Goal: Information Seeking & Learning: Learn about a topic

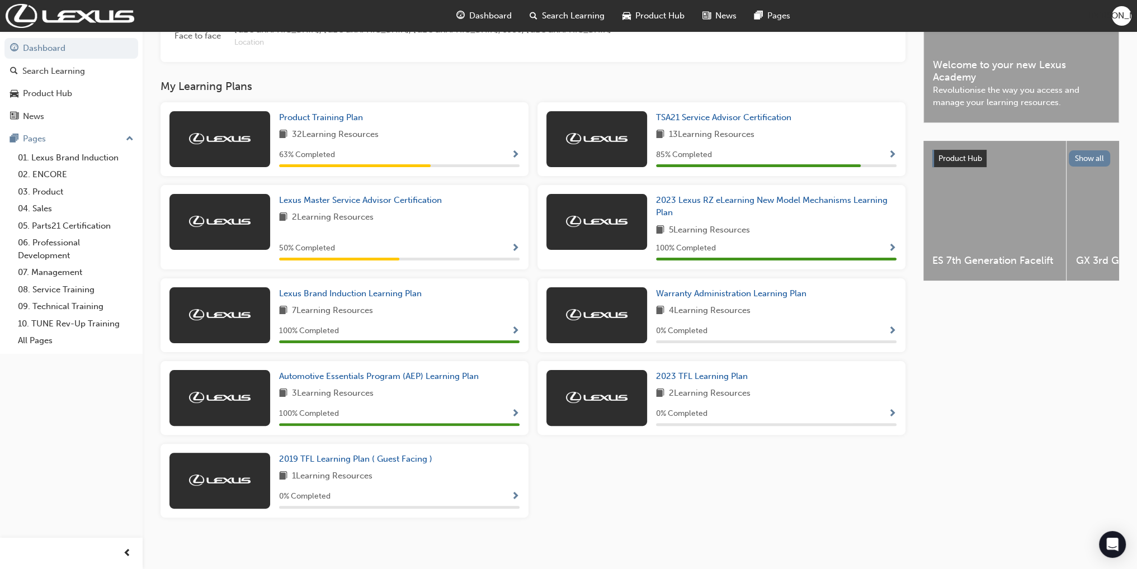
scroll to position [326, 0]
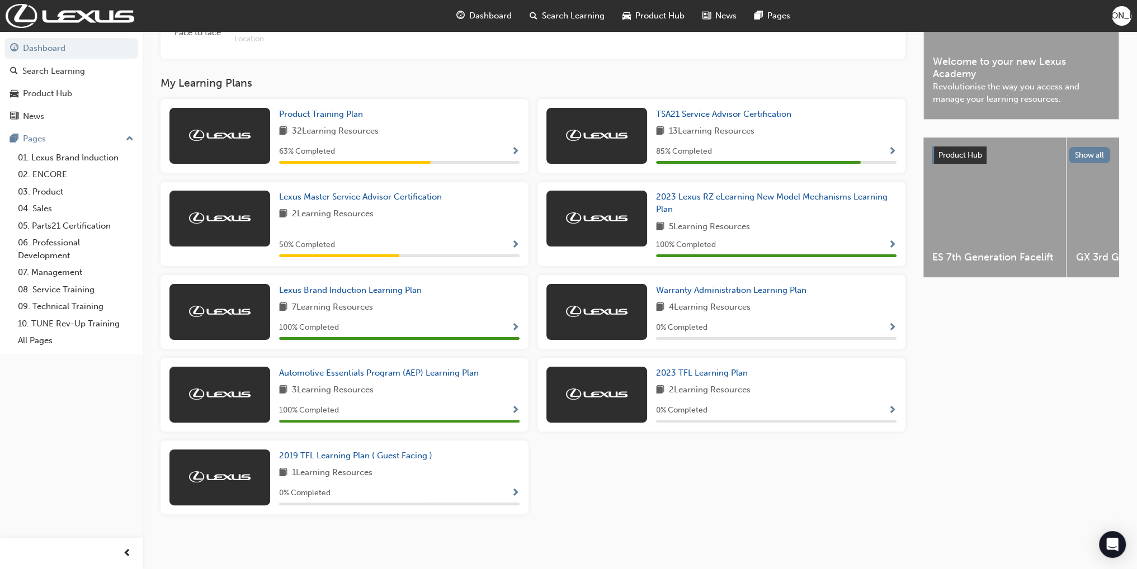
click at [893, 153] on span "Show Progress" at bounding box center [892, 152] width 8 height 10
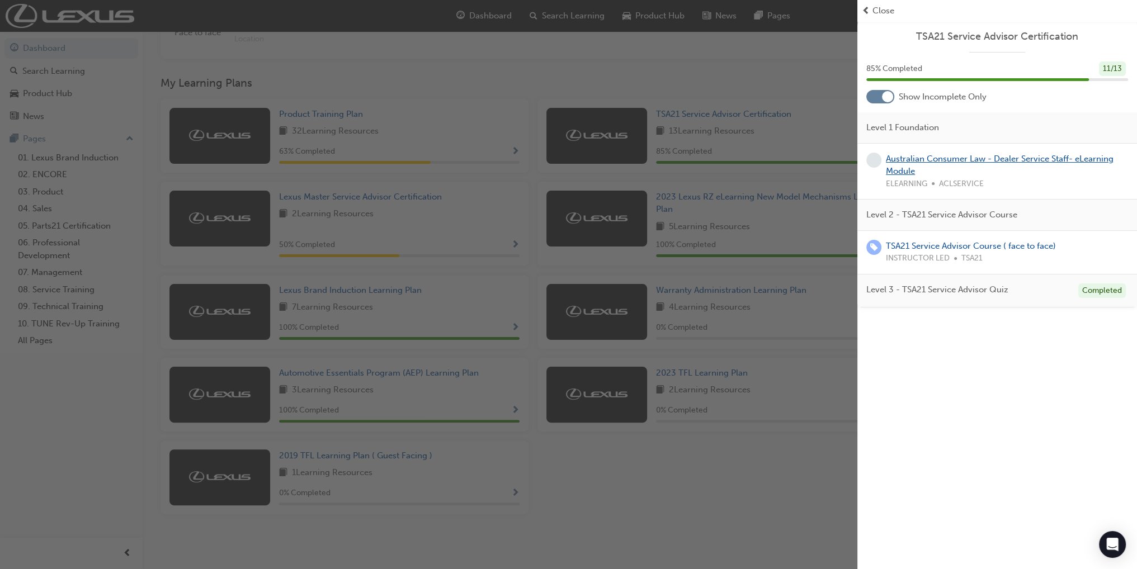
click at [935, 159] on link "Australian Consumer Law - Dealer Service Staff- eLearning Module" at bounding box center [1000, 165] width 228 height 23
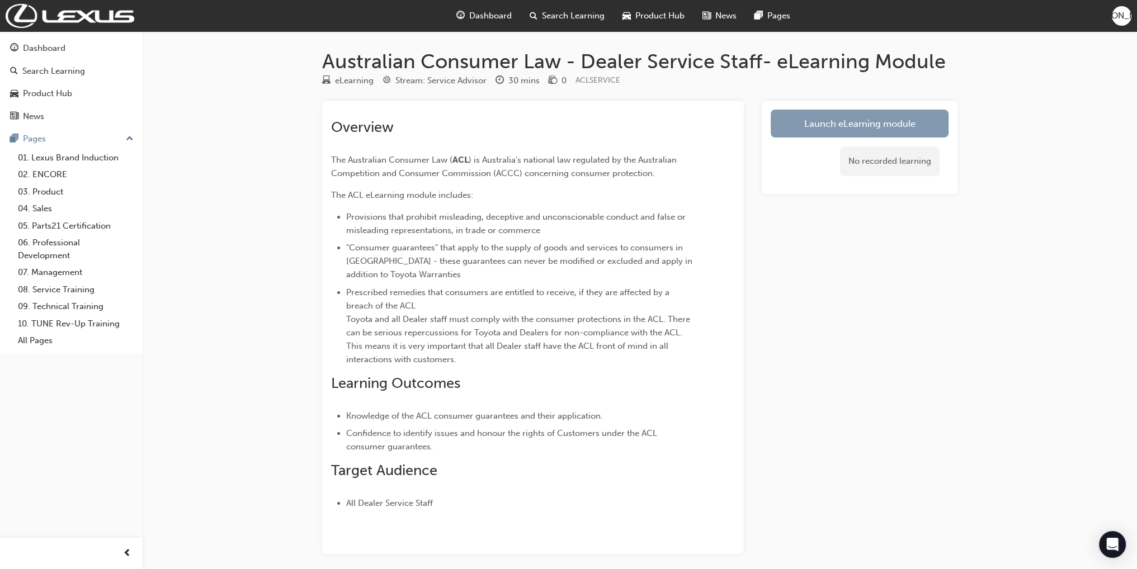
click at [817, 121] on link "Launch eLearning module" at bounding box center [860, 124] width 178 height 28
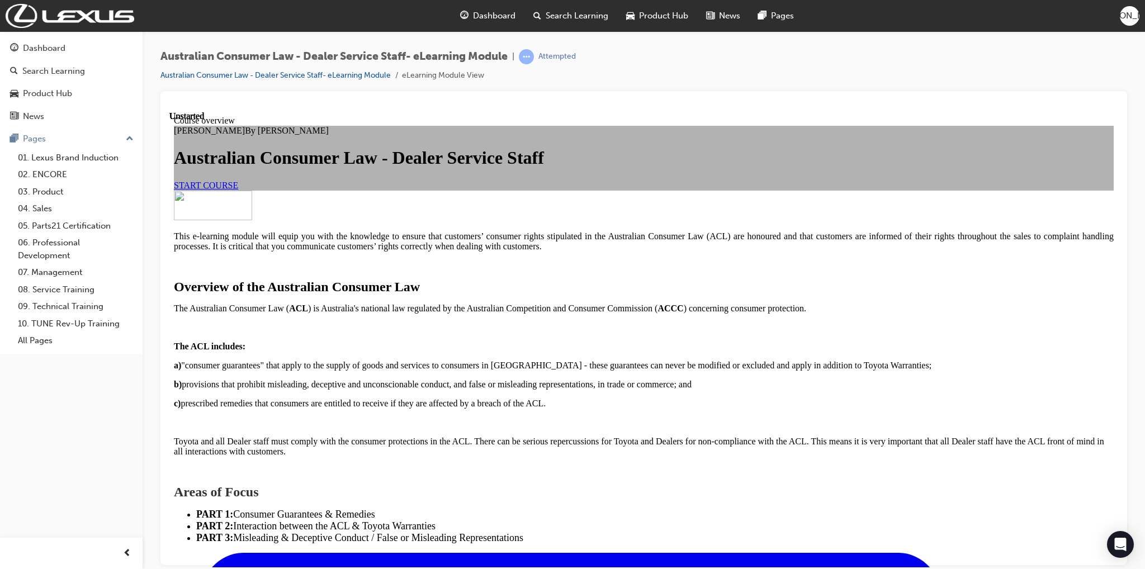
click at [238, 190] on span "START COURSE" at bounding box center [206, 185] width 64 height 10
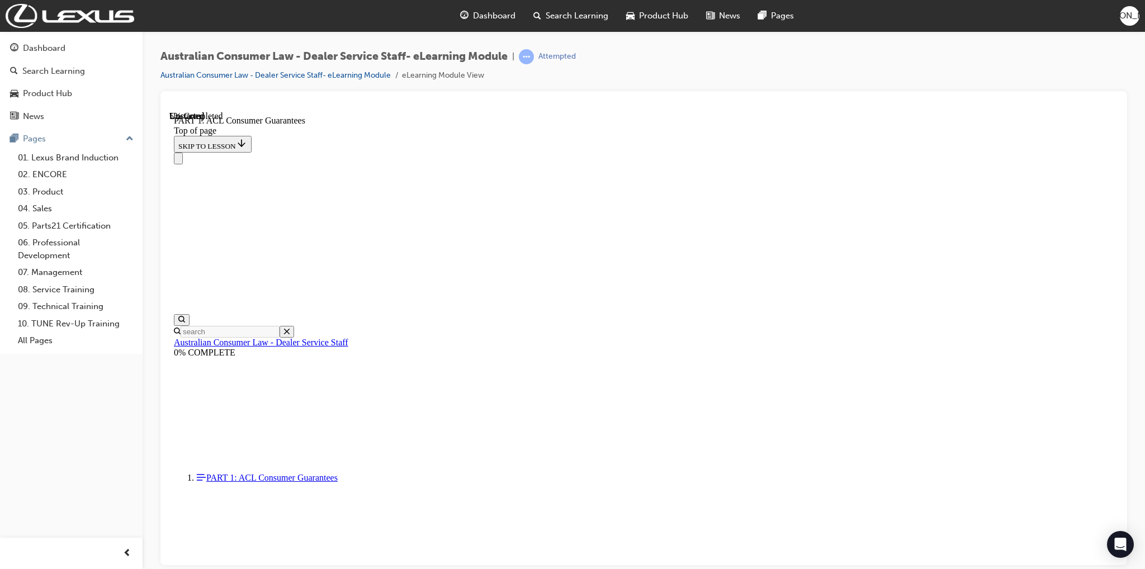
scroll to position [202, 0]
drag, startPoint x: 756, startPoint y: 210, endPoint x: 728, endPoint y: 214, distance: 28.3
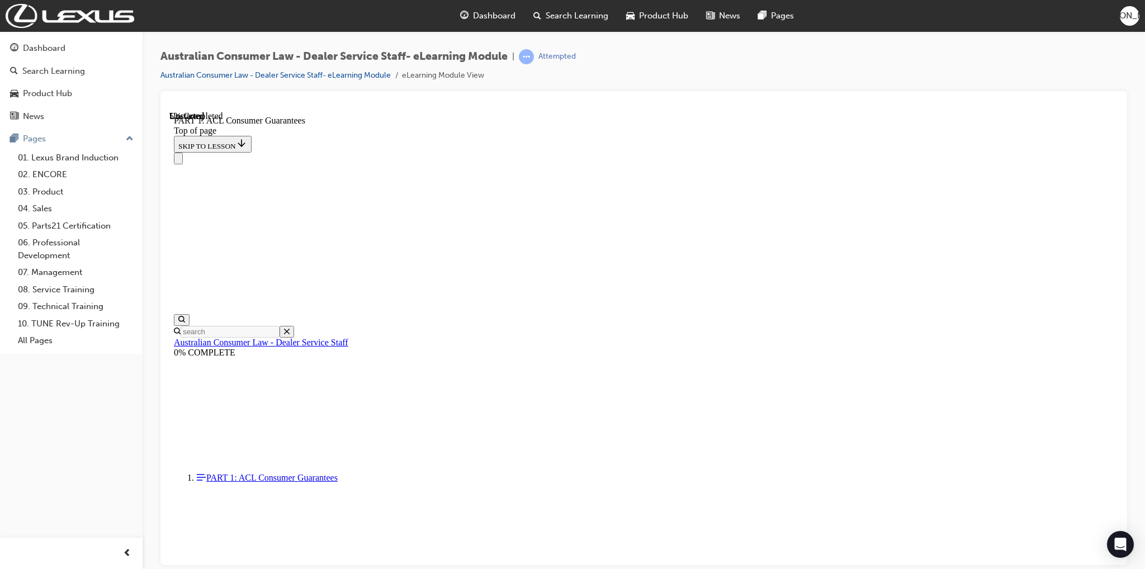
drag, startPoint x: 720, startPoint y: 202, endPoint x: 763, endPoint y: 209, distance: 43.0
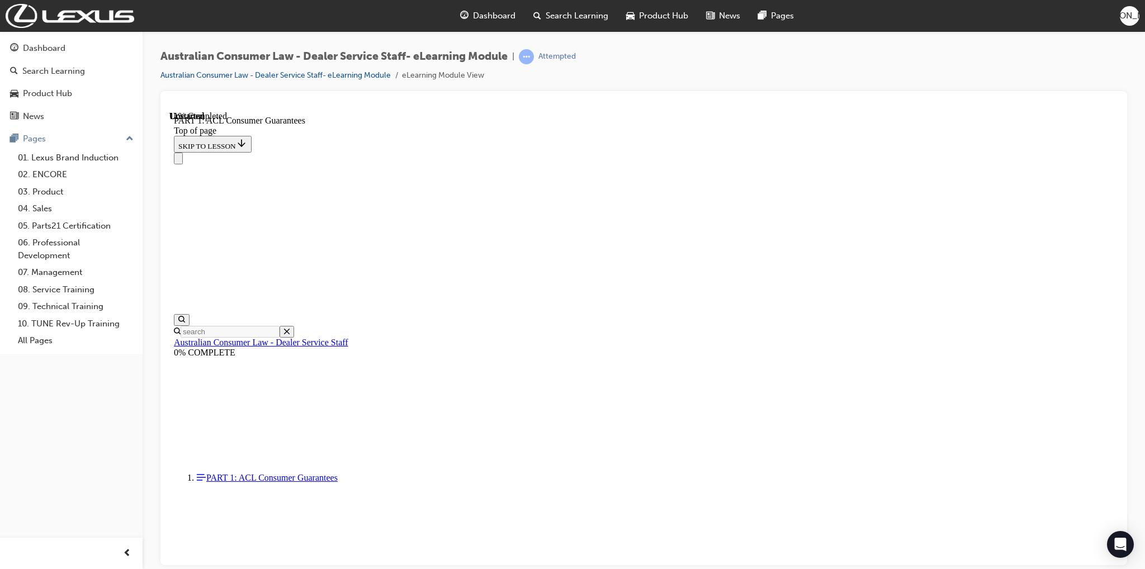
scroll to position [1209, 0]
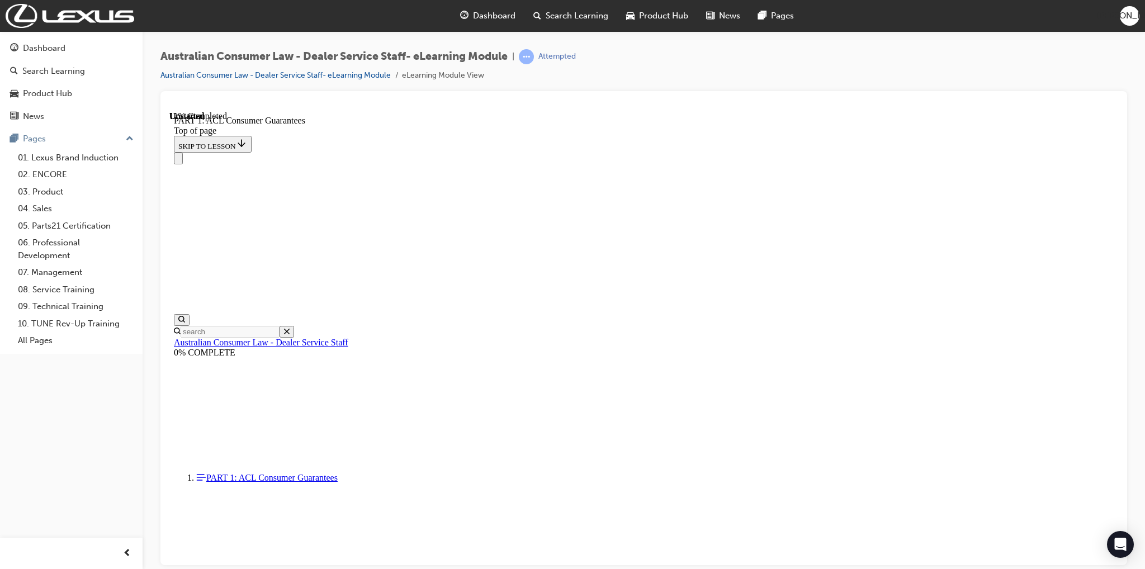
scroll to position [1694, 0]
click button "CONTINUE"
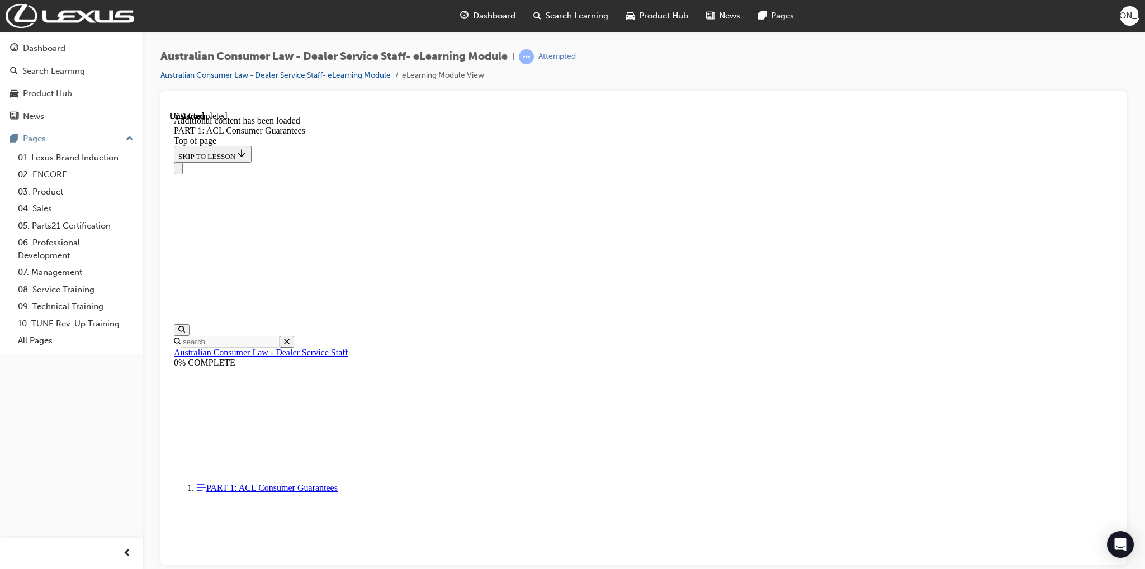
scroll to position [2102, 0]
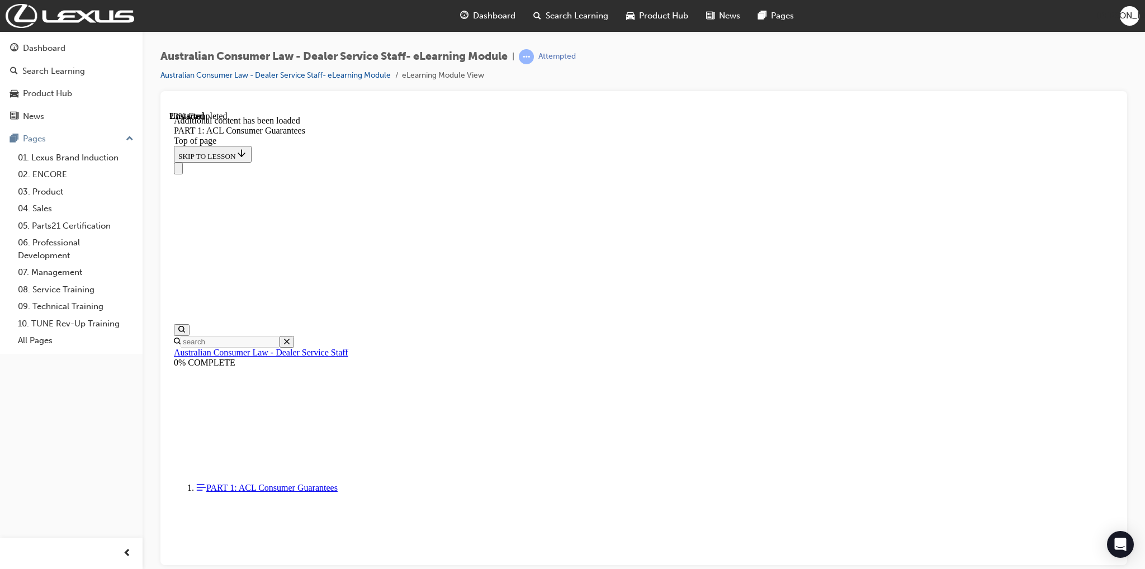
drag, startPoint x: 682, startPoint y: 309, endPoint x: 903, endPoint y: 389, distance: 234.4
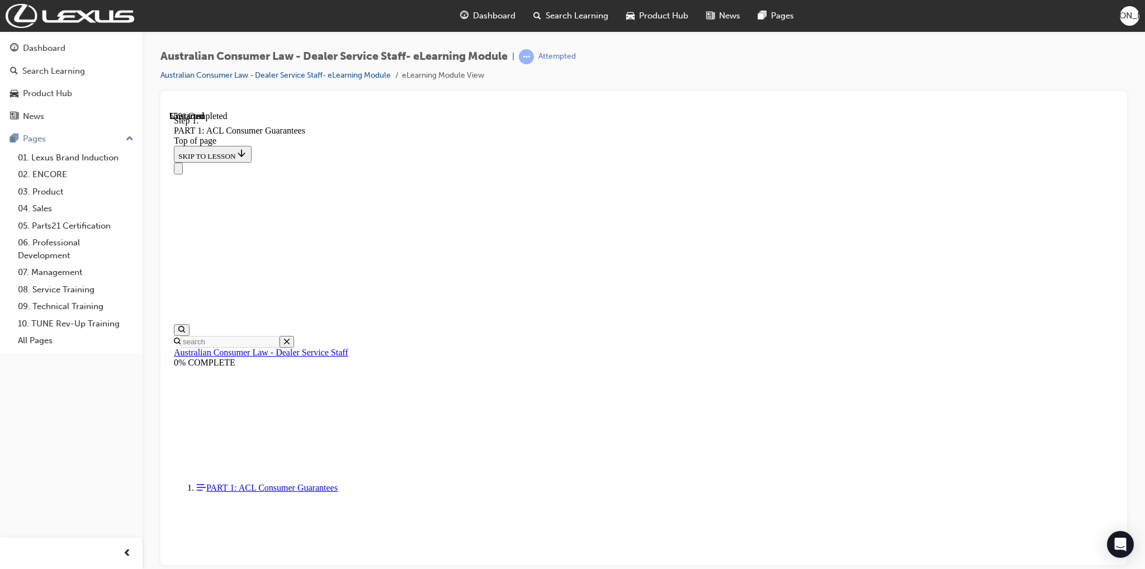
scroll to position [5009, 0]
drag, startPoint x: 522, startPoint y: 205, endPoint x: 540, endPoint y: 201, distance: 18.8
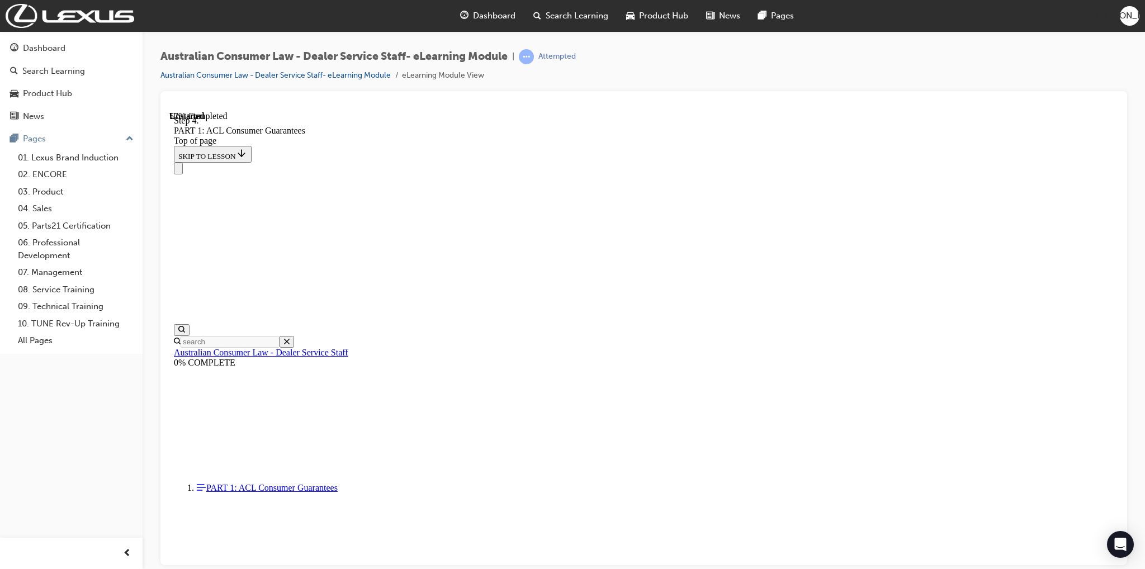
drag, startPoint x: 517, startPoint y: 246, endPoint x: 590, endPoint y: 258, distance: 73.7
